Goal: Transaction & Acquisition: Register for event/course

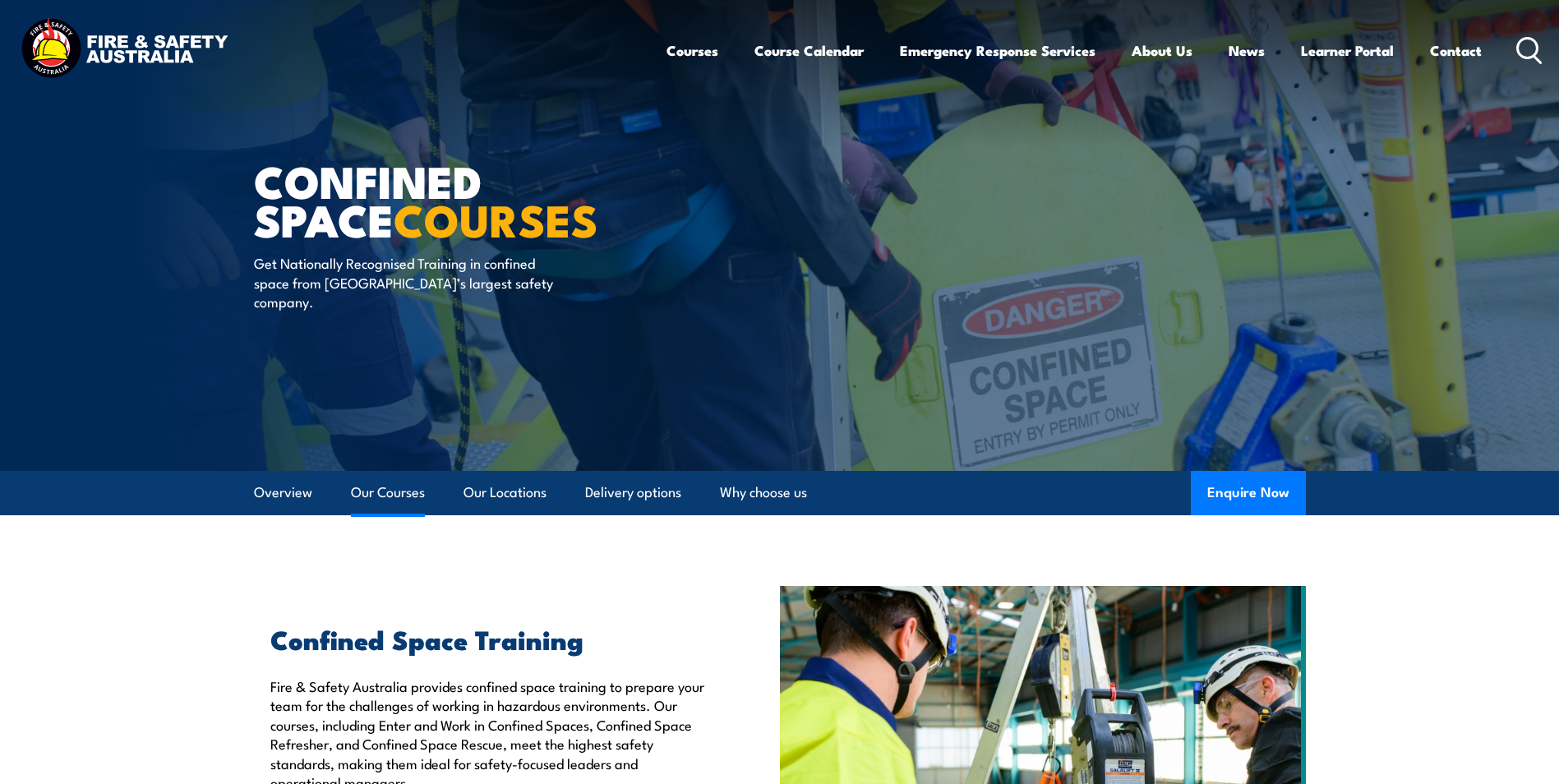
click at [370, 500] on link "Our Courses" at bounding box center [388, 493] width 74 height 44
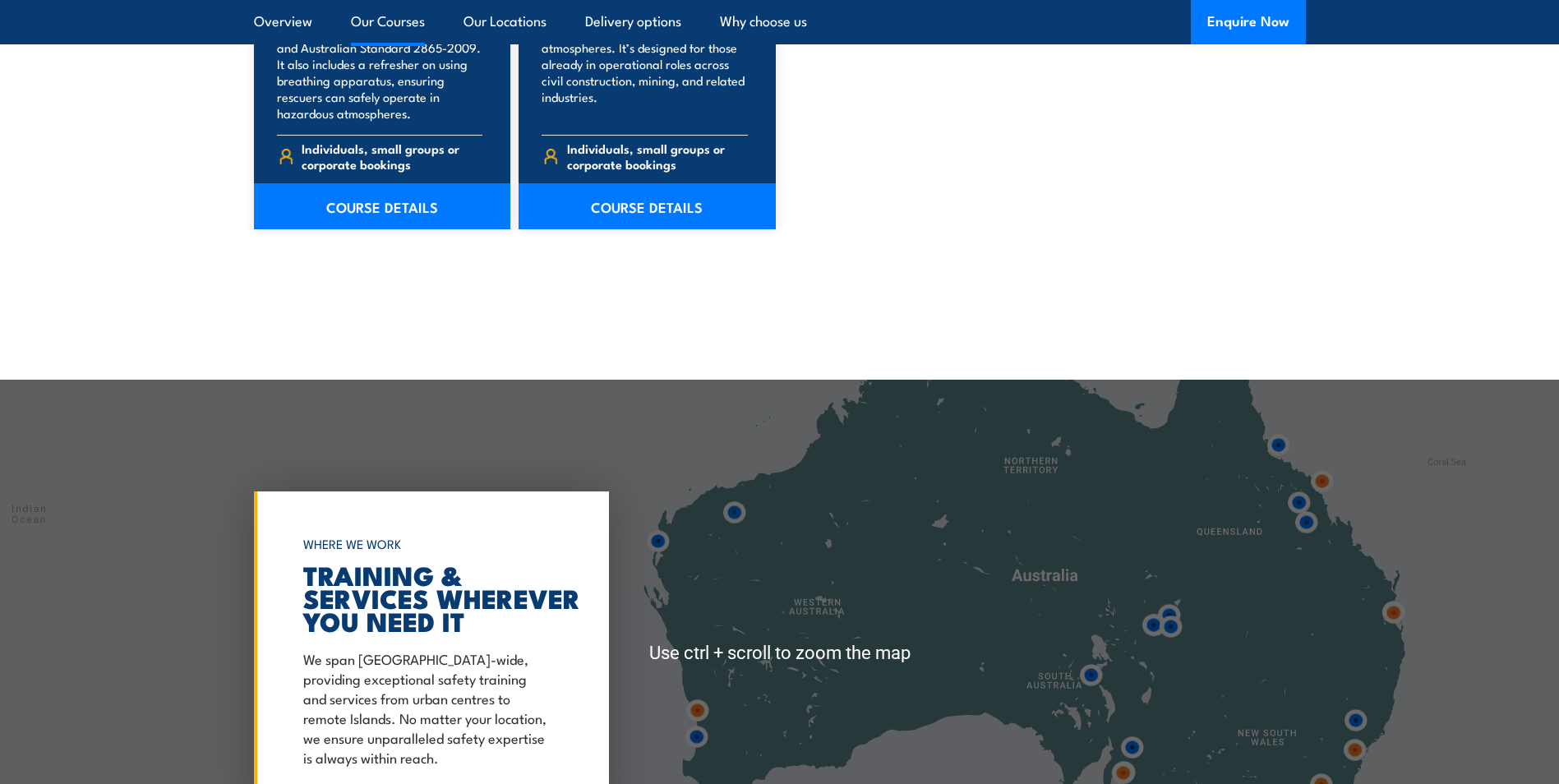
scroll to position [2150, 0]
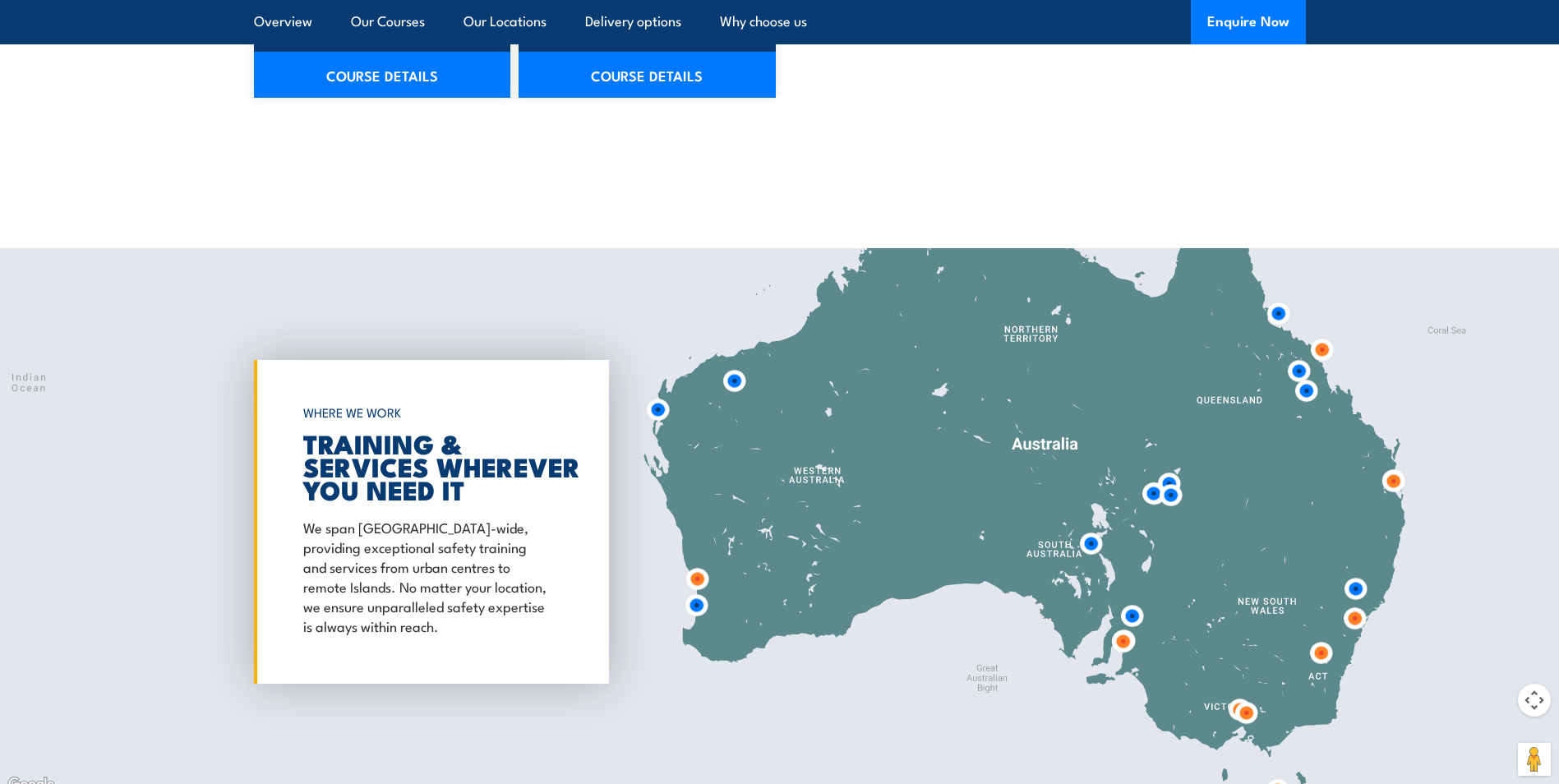
click at [1350, 620] on img at bounding box center [1355, 618] width 30 height 30
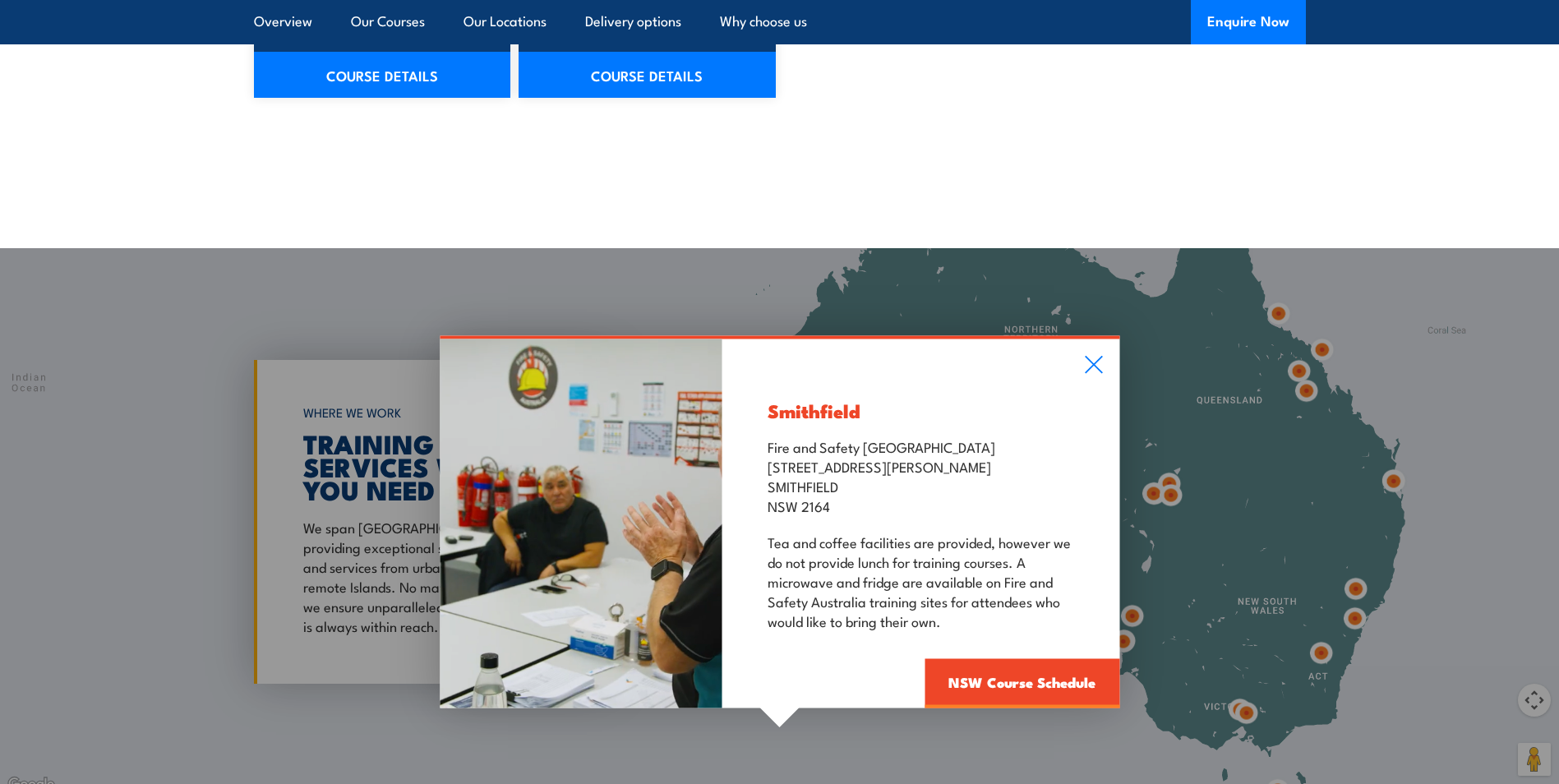
scroll to position [2233, 0]
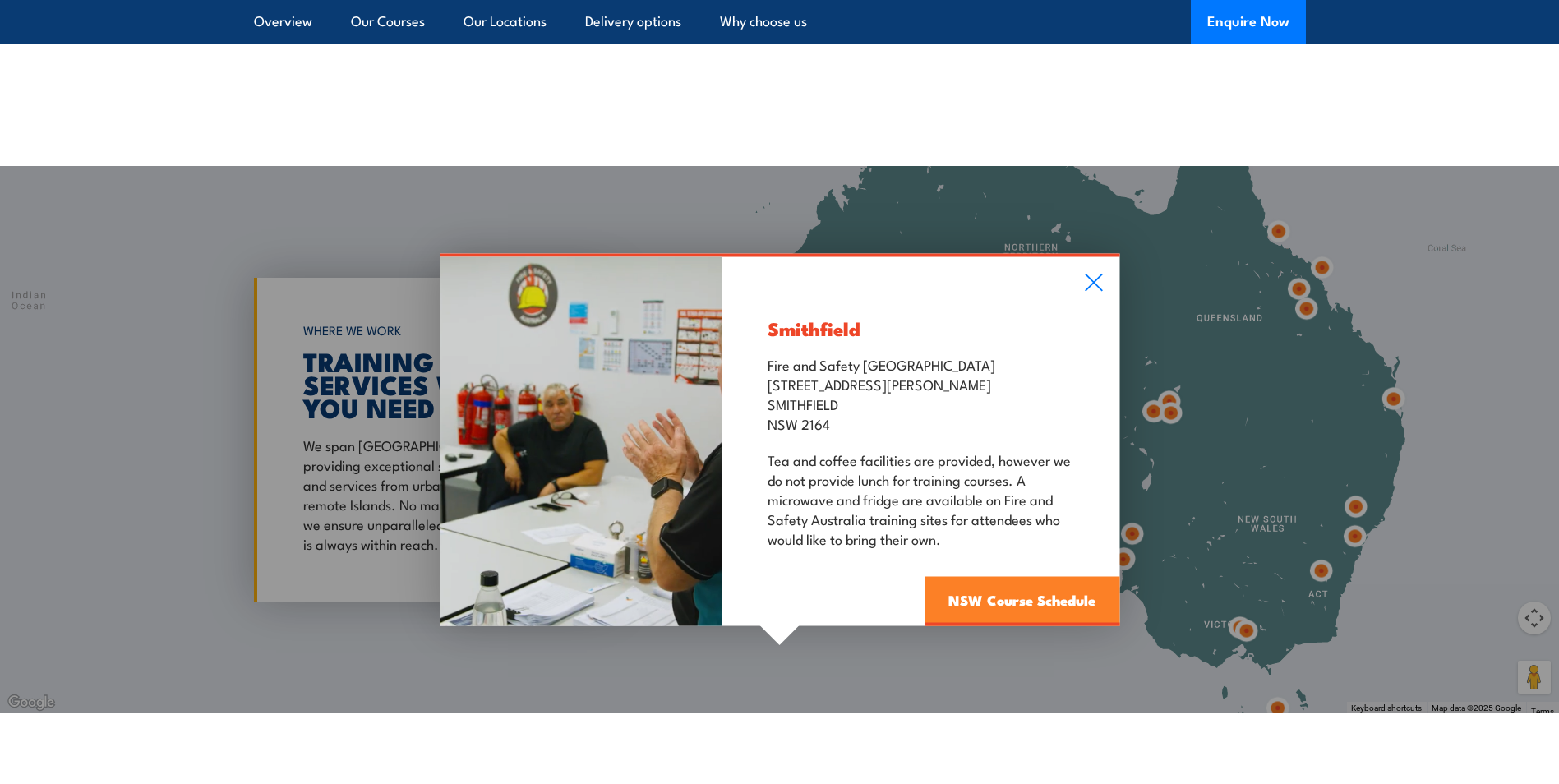
click at [1012, 601] on link "NSW Course Schedule" at bounding box center [1021, 601] width 194 height 50
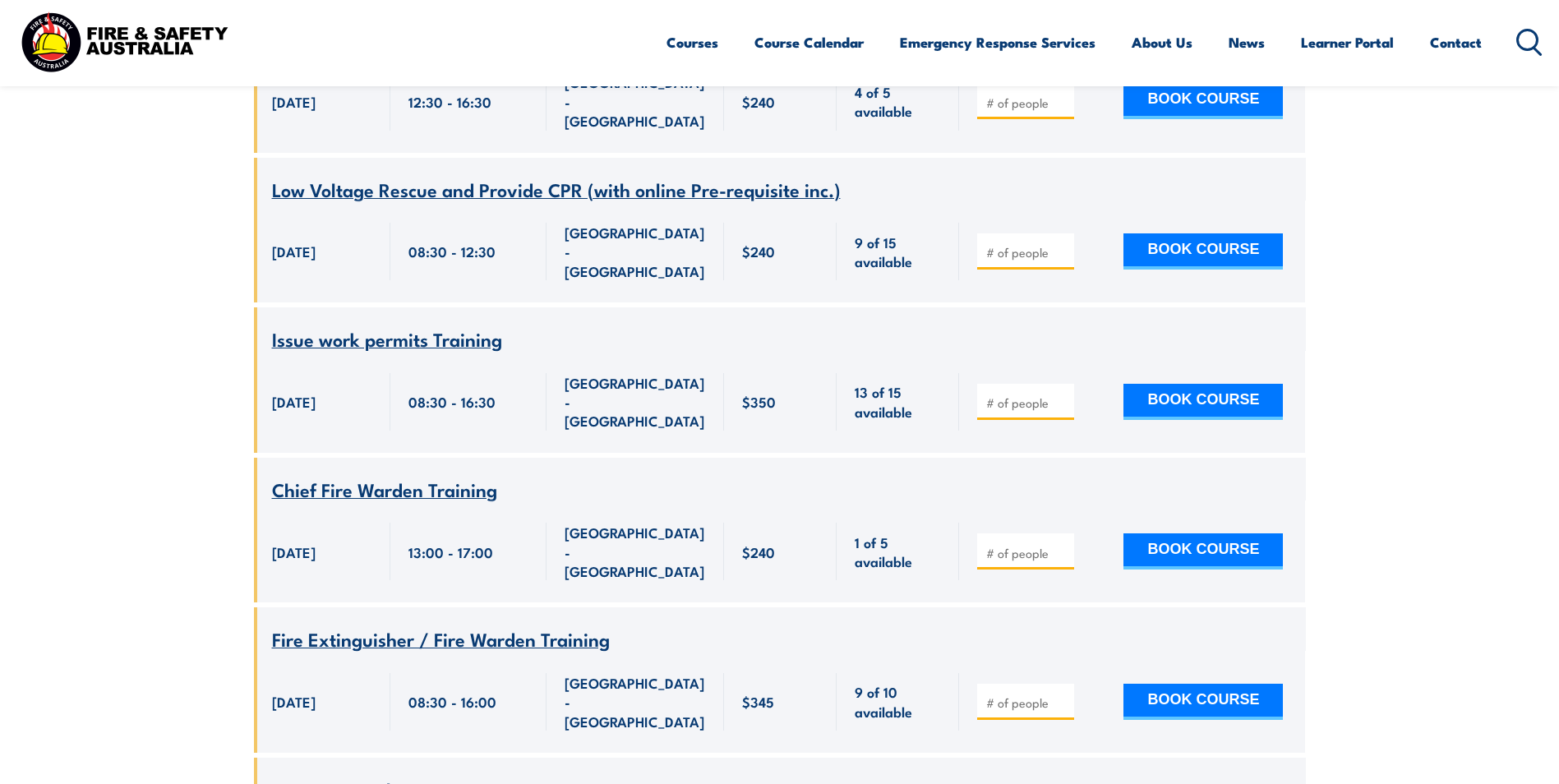
scroll to position [2597, 0]
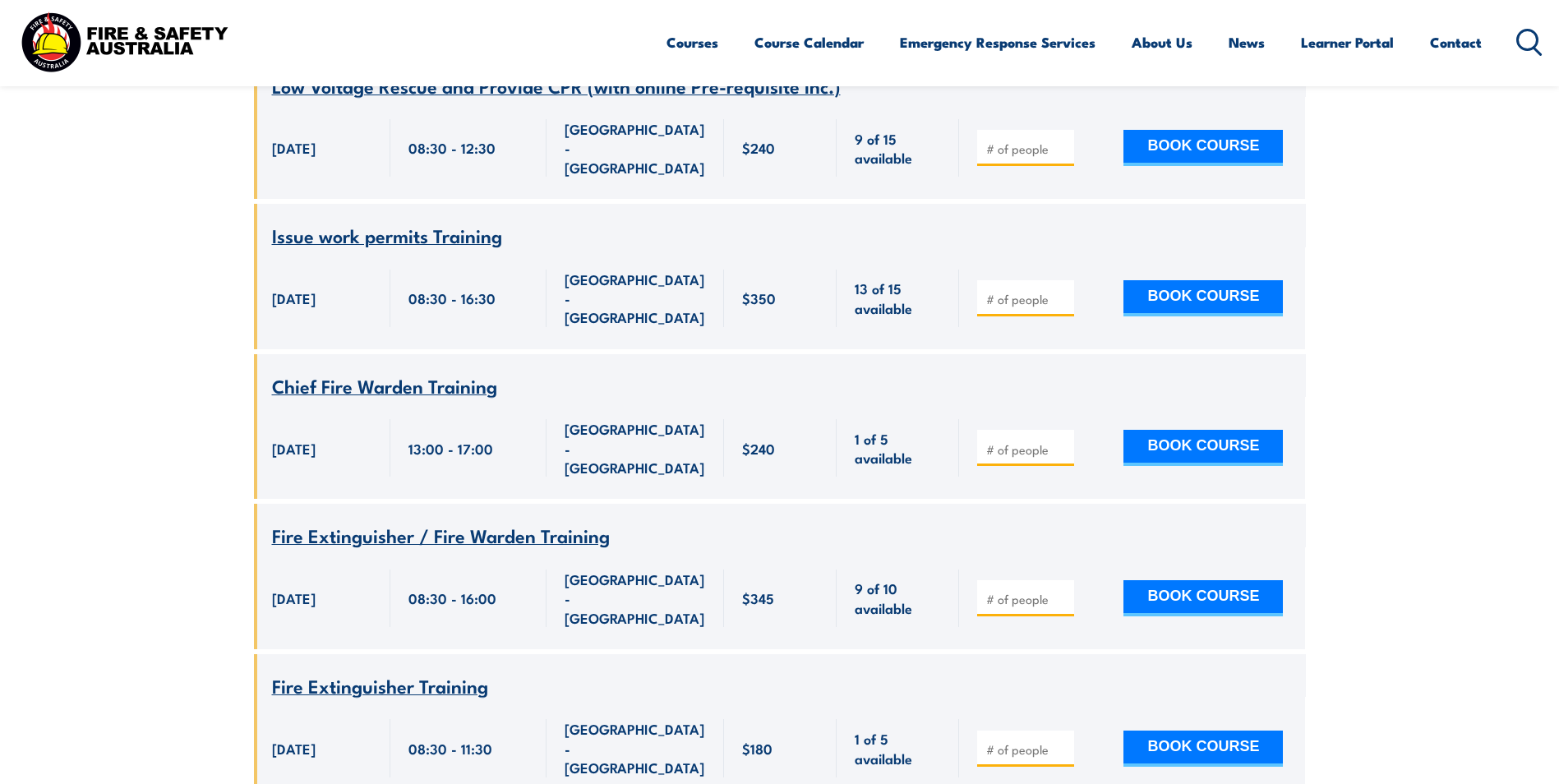
click at [393, 671] on span "Fire Extinguisher Training" at bounding box center [379, 685] width 216 height 28
